Goal: Transaction & Acquisition: Purchase product/service

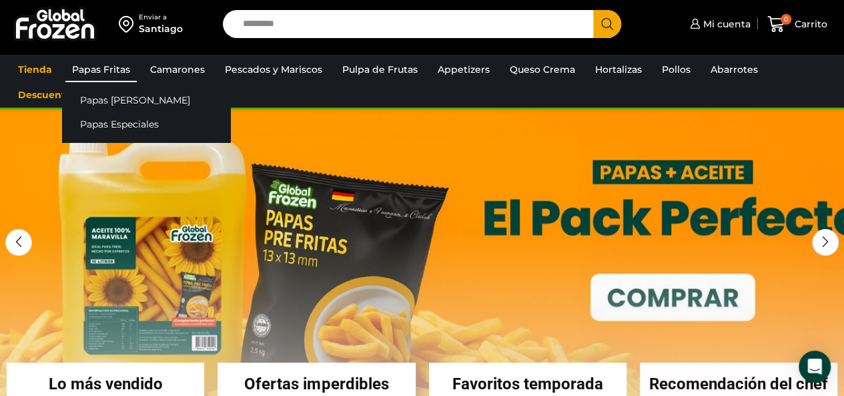
click at [99, 63] on link "Papas Fritas" at bounding box center [100, 69] width 71 height 25
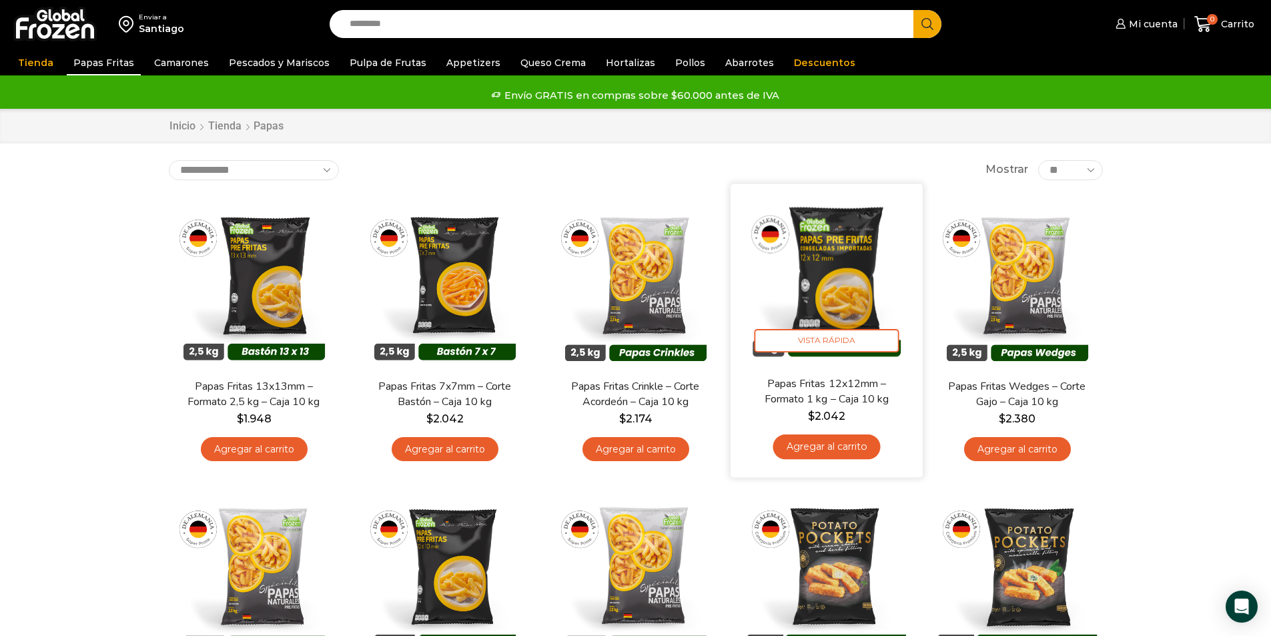
click at [327, 91] on link "Agregar al carrito" at bounding box center [826, 446] width 107 height 25
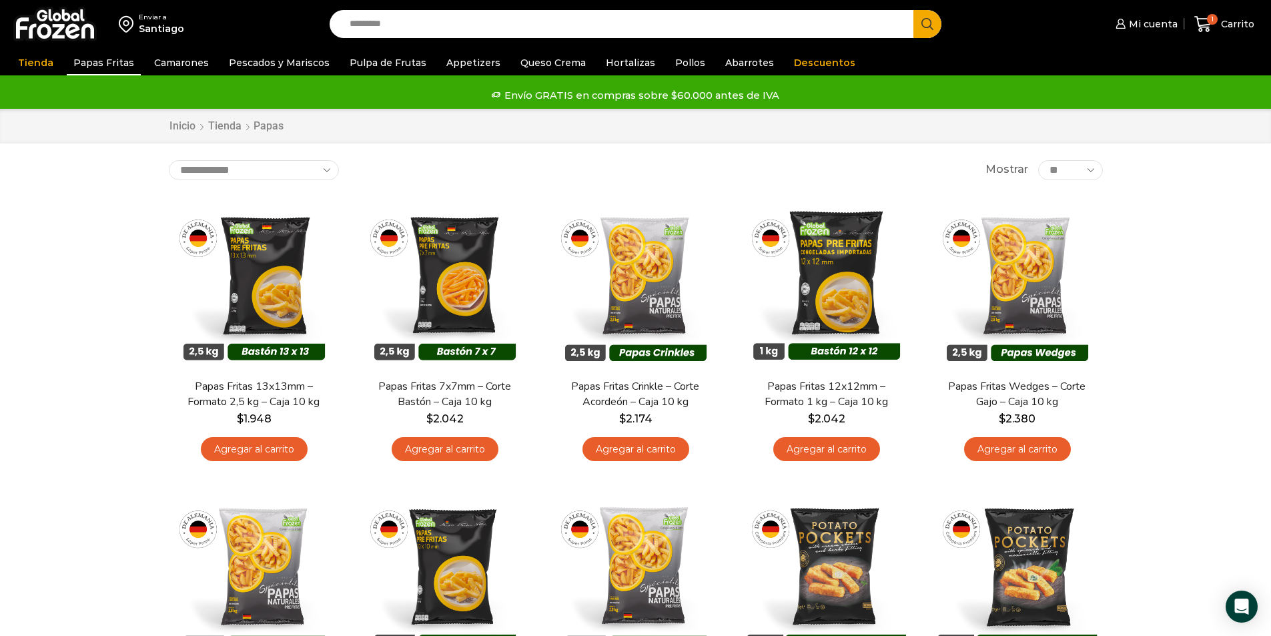
click at [327, 20] on div "1 Carrito 1 1 Shopping Cart *" at bounding box center [1224, 24] width 67 height 31
click at [327, 20] on span "1" at bounding box center [1212, 19] width 11 height 11
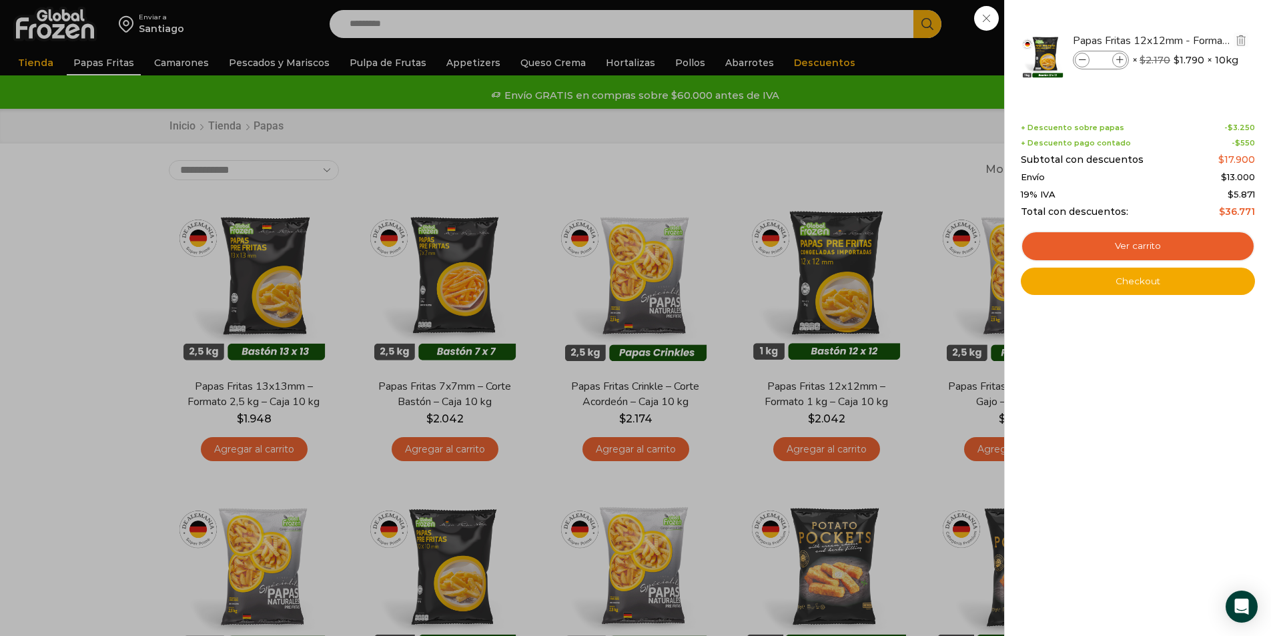
click at [327, 60] on span at bounding box center [1119, 60] width 15 height 15
type input "*"
click at [327, 91] on link "Ver carrito" at bounding box center [1138, 246] width 234 height 31
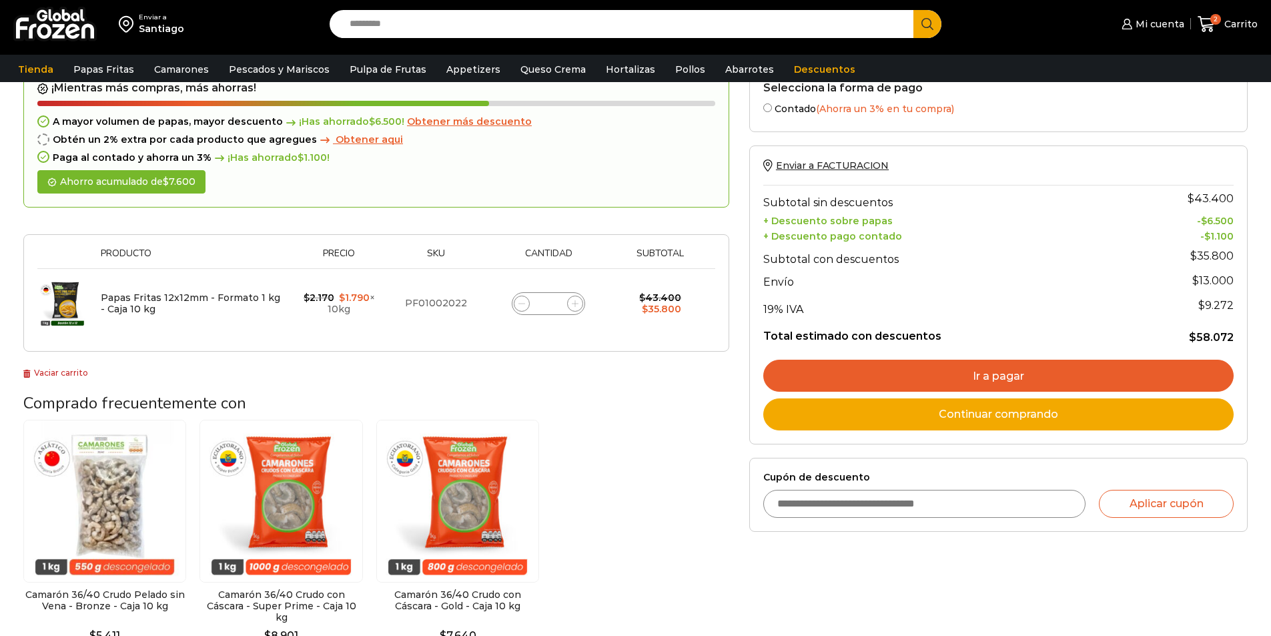
scroll to position [200, 0]
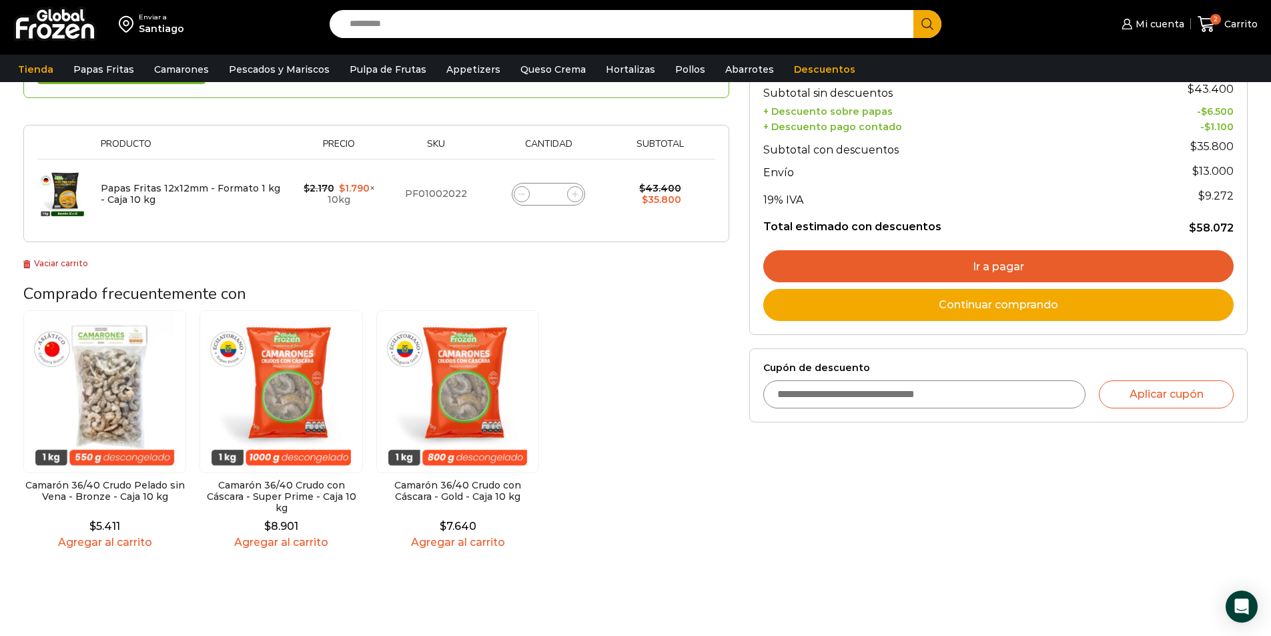
click at [960, 404] on input "Cupón de descuento" at bounding box center [924, 394] width 323 height 28
type input "*********"
click at [1159, 400] on button "Aplicar cupón" at bounding box center [1166, 394] width 135 height 28
